Goal: Transaction & Acquisition: Purchase product/service

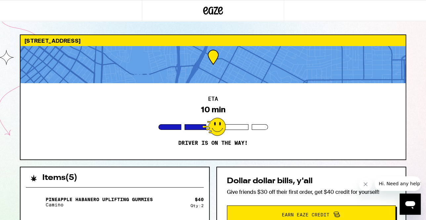
click at [195, 72] on div at bounding box center [212, 64] width 385 height 37
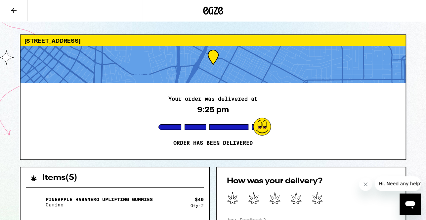
click at [208, 12] on icon at bounding box center [213, 11] width 20 height 12
